Goal: Task Accomplishment & Management: Use online tool/utility

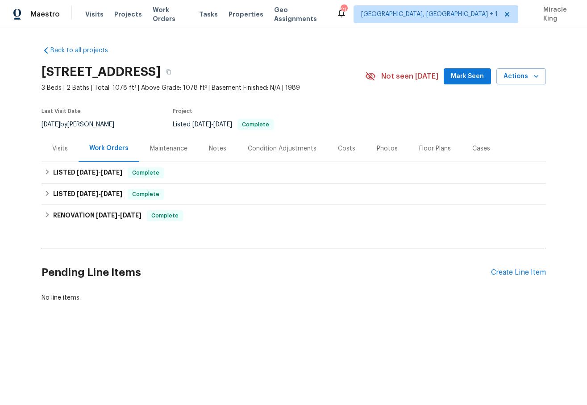
click at [60, 153] on div "Visits" at bounding box center [59, 148] width 37 height 26
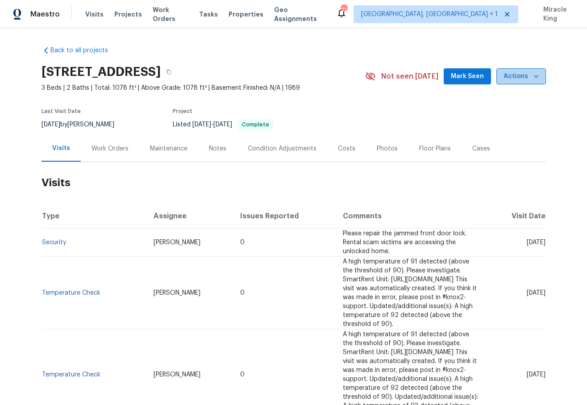
click at [522, 77] on span "Actions" at bounding box center [520, 76] width 35 height 11
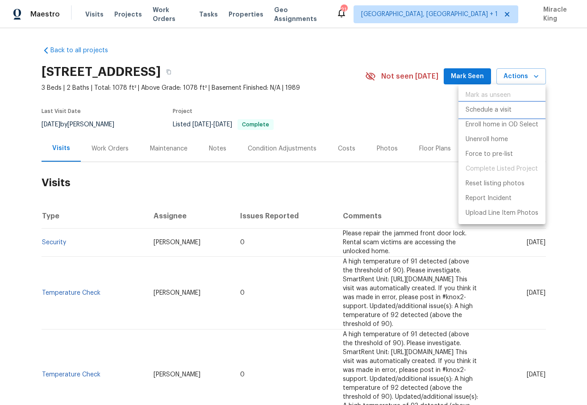
click at [489, 108] on p "Schedule a visit" at bounding box center [488, 109] width 46 height 9
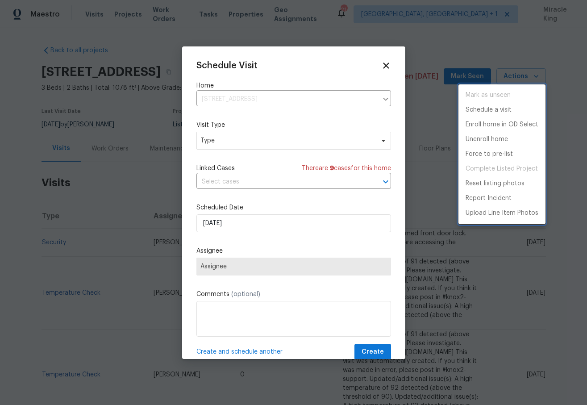
click at [242, 144] on div at bounding box center [293, 202] width 587 height 405
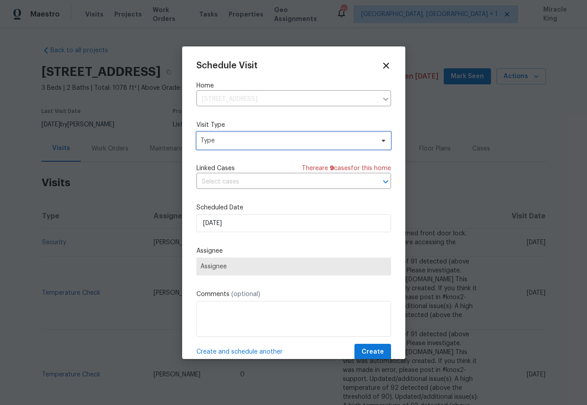
click at [242, 142] on span "Type" at bounding box center [287, 140] width 174 height 9
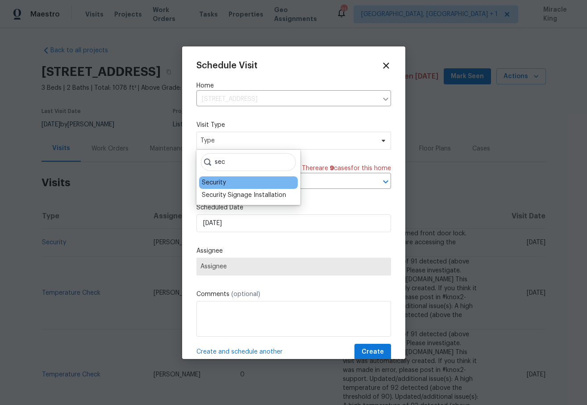
type input "sec"
click at [228, 182] on div "Security" at bounding box center [248, 182] width 99 height 12
click at [218, 183] on div "Security" at bounding box center [214, 182] width 24 height 9
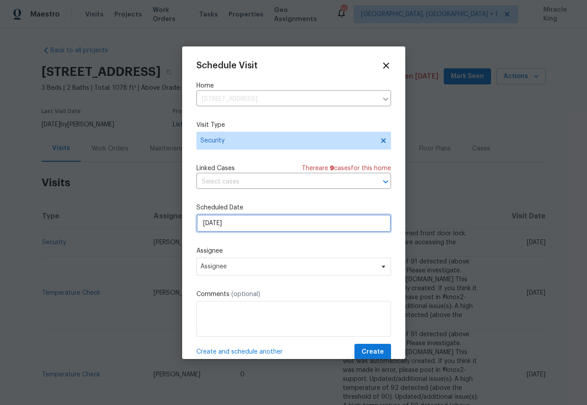
click at [238, 228] on input "[DATE]" at bounding box center [293, 223] width 195 height 18
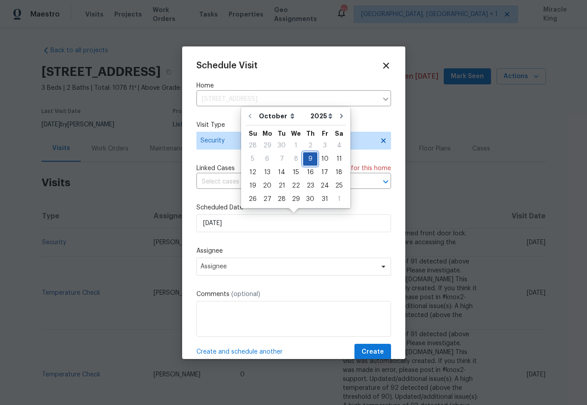
click at [305, 162] on div "9" at bounding box center [310, 159] width 14 height 12
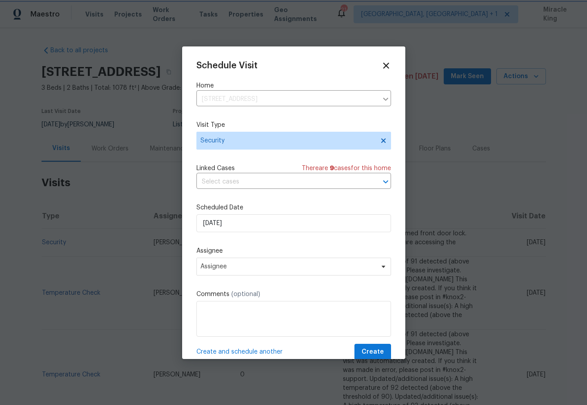
click at [259, 257] on div "Assignee Assignee" at bounding box center [293, 260] width 195 height 29
click at [259, 265] on span "Assignee" at bounding box center [287, 266] width 175 height 7
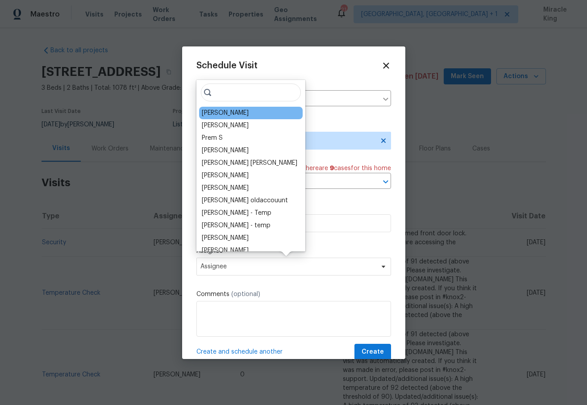
click at [251, 113] on div "[PERSON_NAME]" at bounding box center [251, 113] width 104 height 12
click at [236, 117] on div "[PERSON_NAME]" at bounding box center [251, 113] width 104 height 12
click at [222, 113] on div "[PERSON_NAME]" at bounding box center [225, 112] width 47 height 9
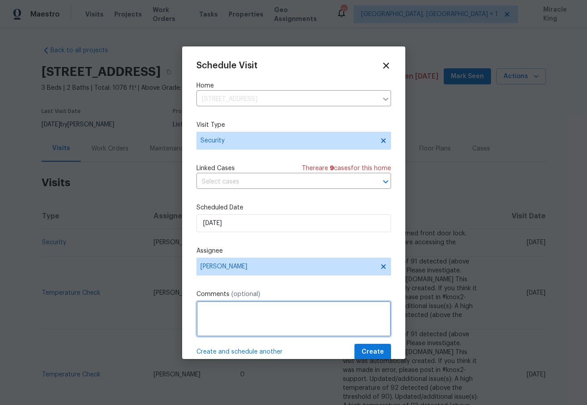
click at [234, 323] on textarea at bounding box center [293, 319] width 195 height 36
click at [243, 312] on textarea "Hi please ensure the Smart rent hub is" at bounding box center [293, 319] width 195 height 36
click at [340, 305] on textarea "Hi please check on the Smart rent hub is" at bounding box center [293, 319] width 195 height 36
click at [333, 311] on textarea "Hi please check on the Smart rent hub is" at bounding box center [293, 319] width 195 height 36
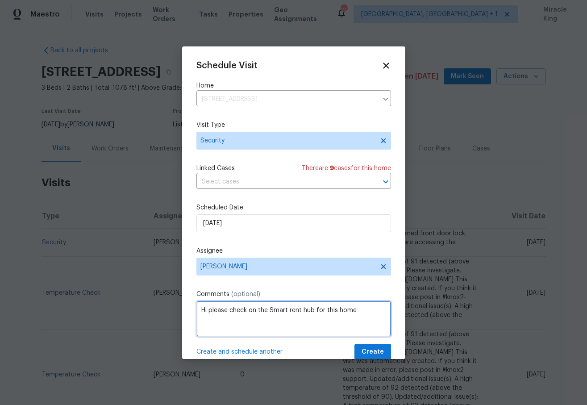
type textarea "Hi please check on the Smart rent hub for this home"
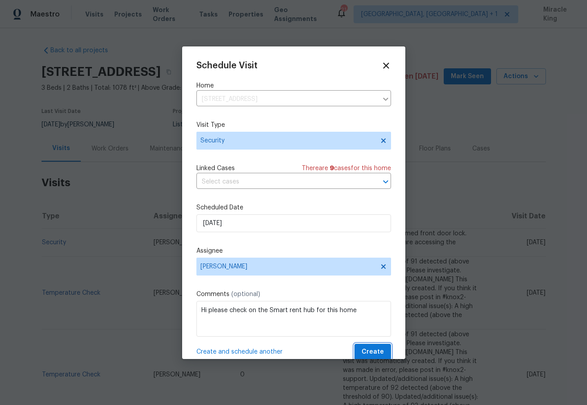
click at [375, 345] on button "Create" at bounding box center [372, 352] width 37 height 17
